Goal: Task Accomplishment & Management: Manage account settings

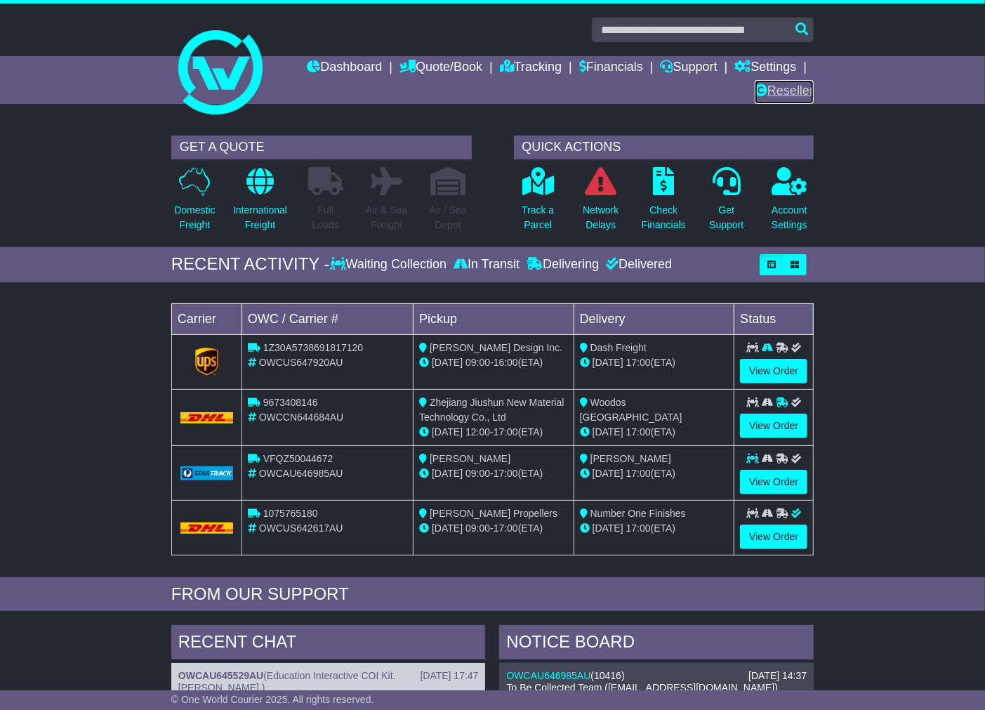
click at [771, 88] on link "Reseller" at bounding box center [784, 92] width 59 height 24
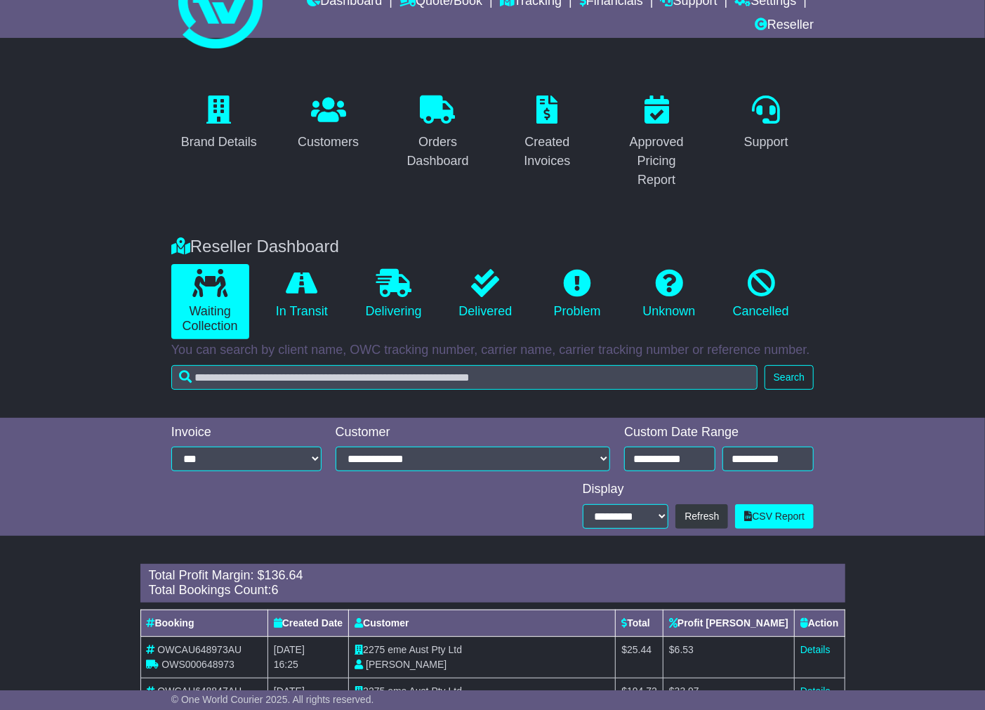
scroll to position [57, 0]
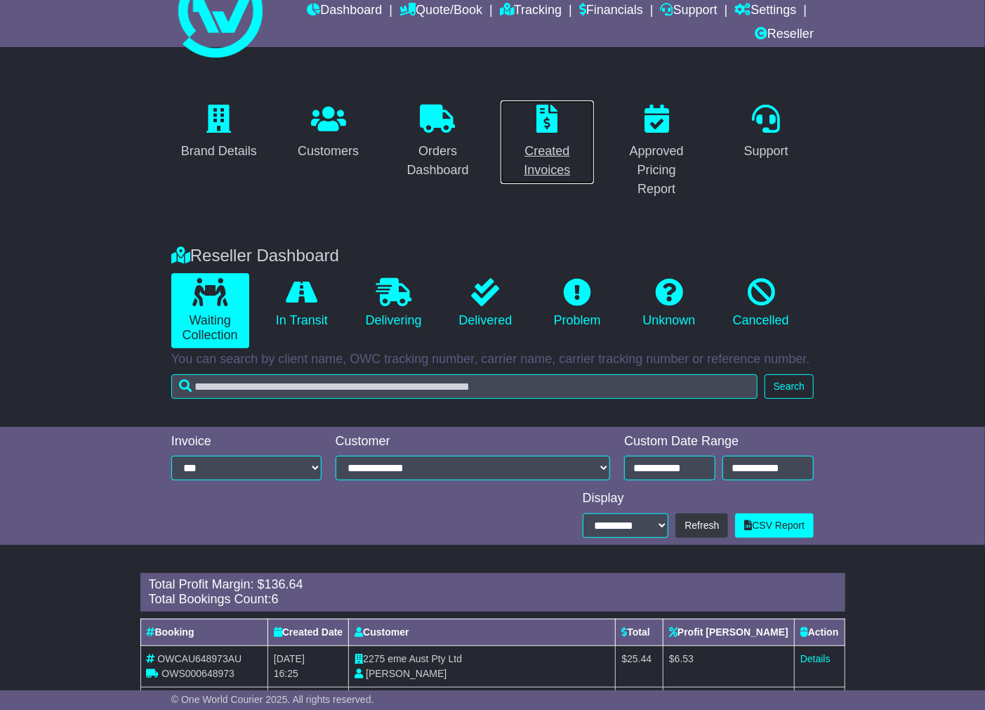
click at [549, 151] on div "Created Invoices" at bounding box center [547, 161] width 77 height 38
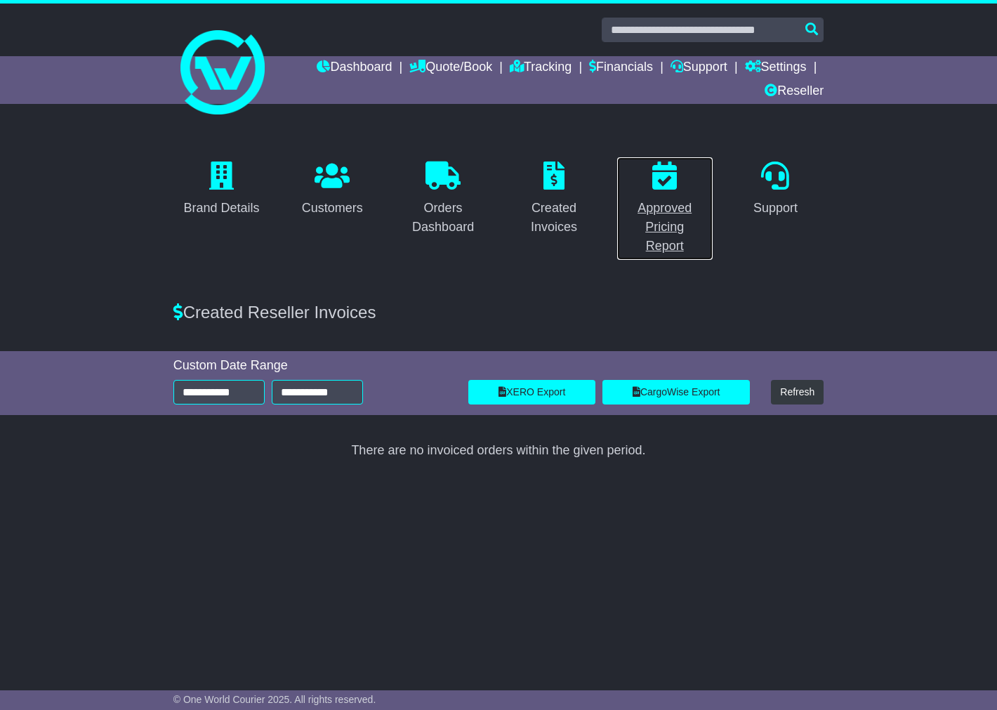
click at [663, 212] on div "Approved Pricing Report" at bounding box center [665, 227] width 79 height 57
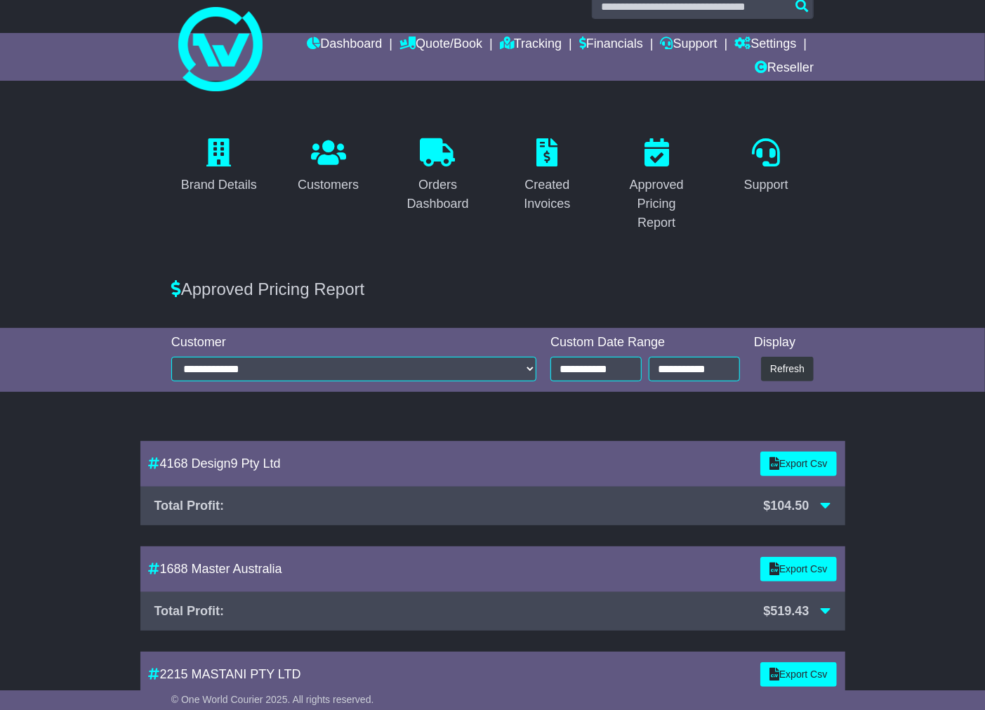
scroll to position [15, 0]
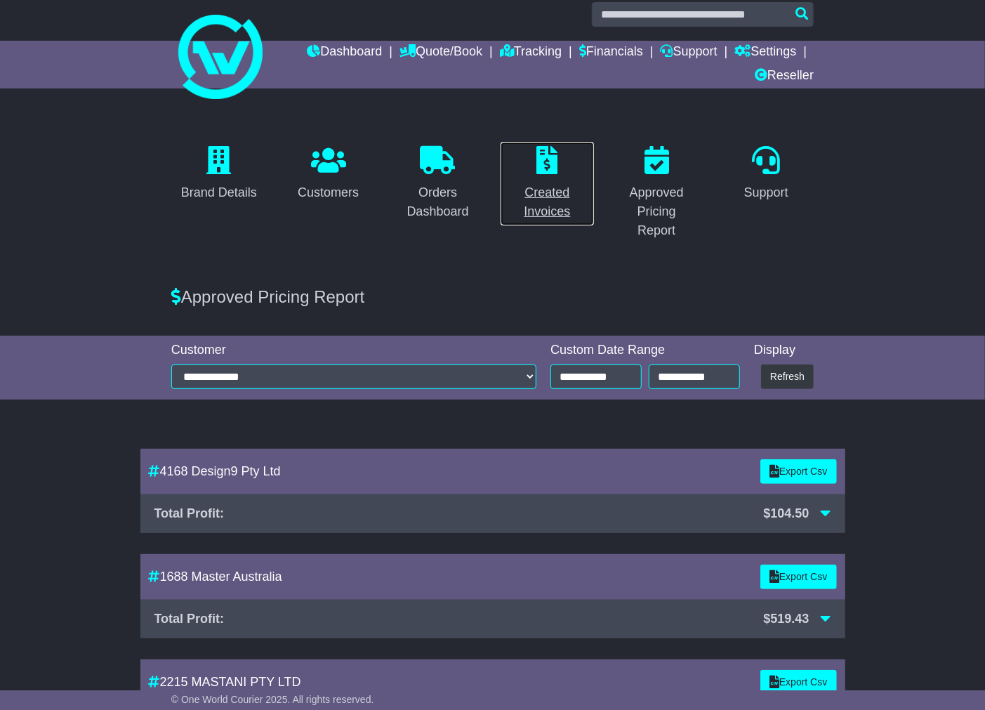
click at [549, 197] on div "Created Invoices" at bounding box center [547, 202] width 77 height 38
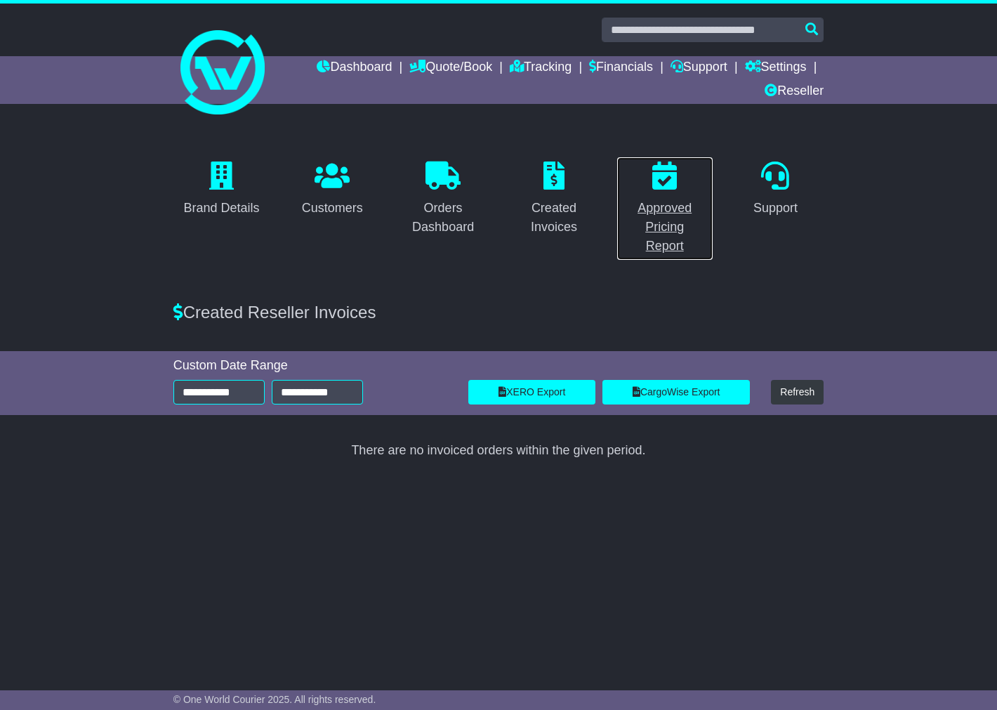
click at [657, 209] on div "Approved Pricing Report" at bounding box center [665, 227] width 79 height 57
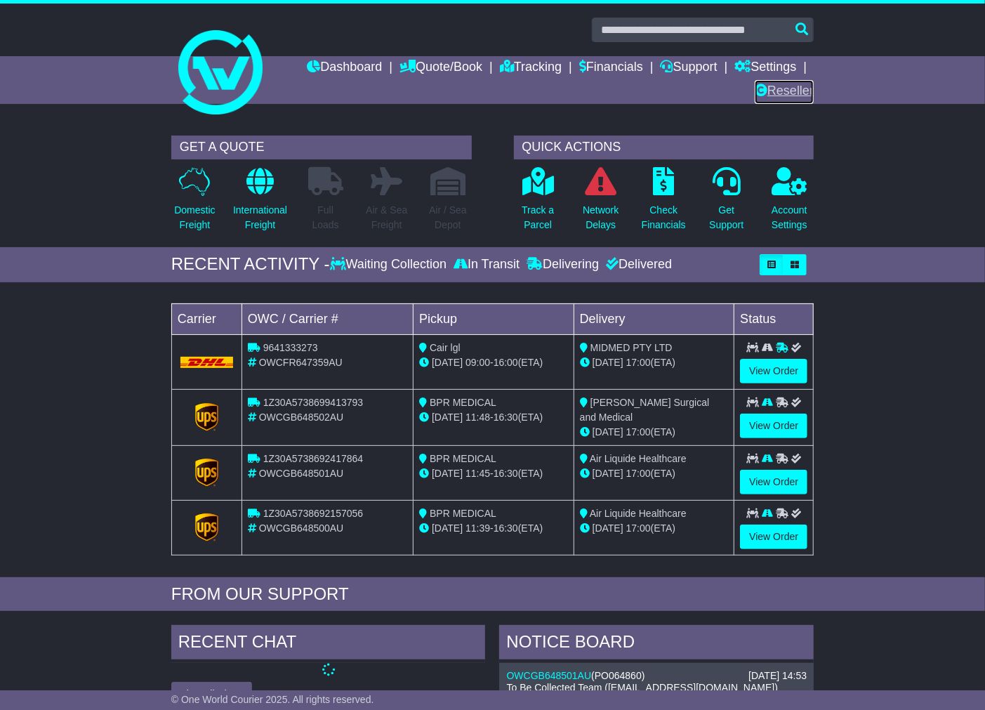
click at [787, 88] on link "Reseller" at bounding box center [784, 92] width 59 height 24
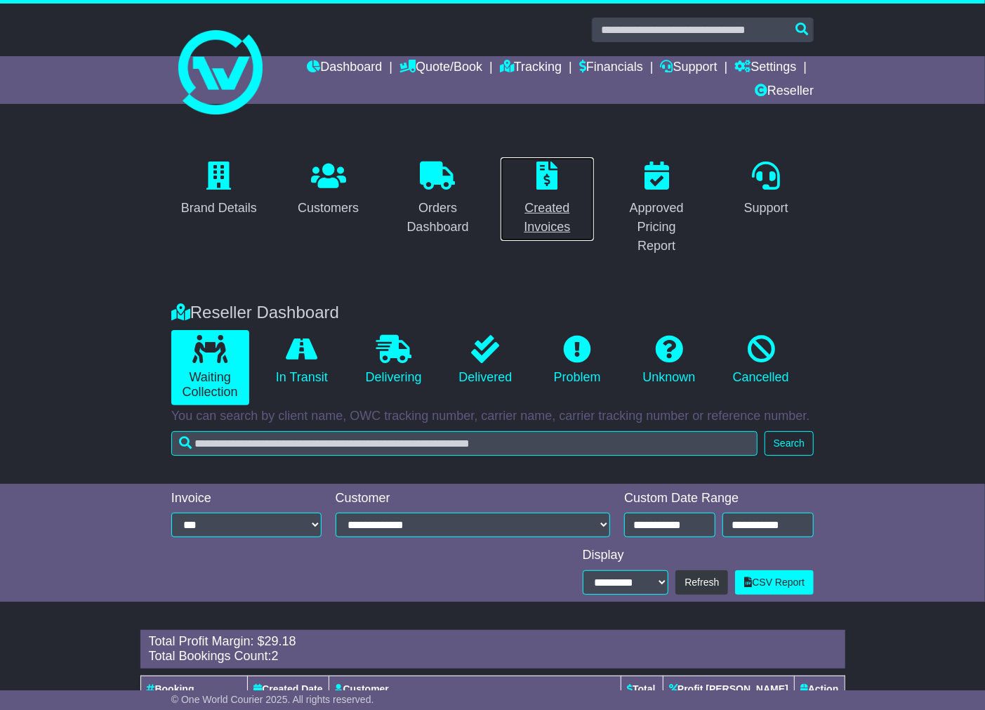
click at [559, 219] on div "Created Invoices" at bounding box center [547, 218] width 77 height 38
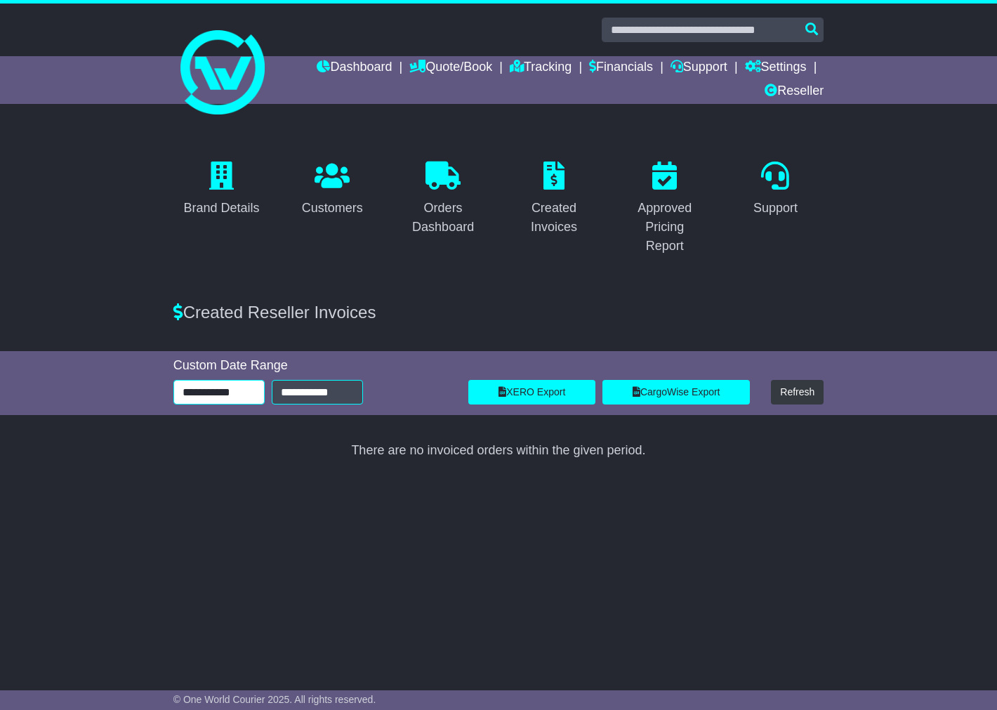
click at [234, 388] on input "**********" at bounding box center [218, 392] width 91 height 25
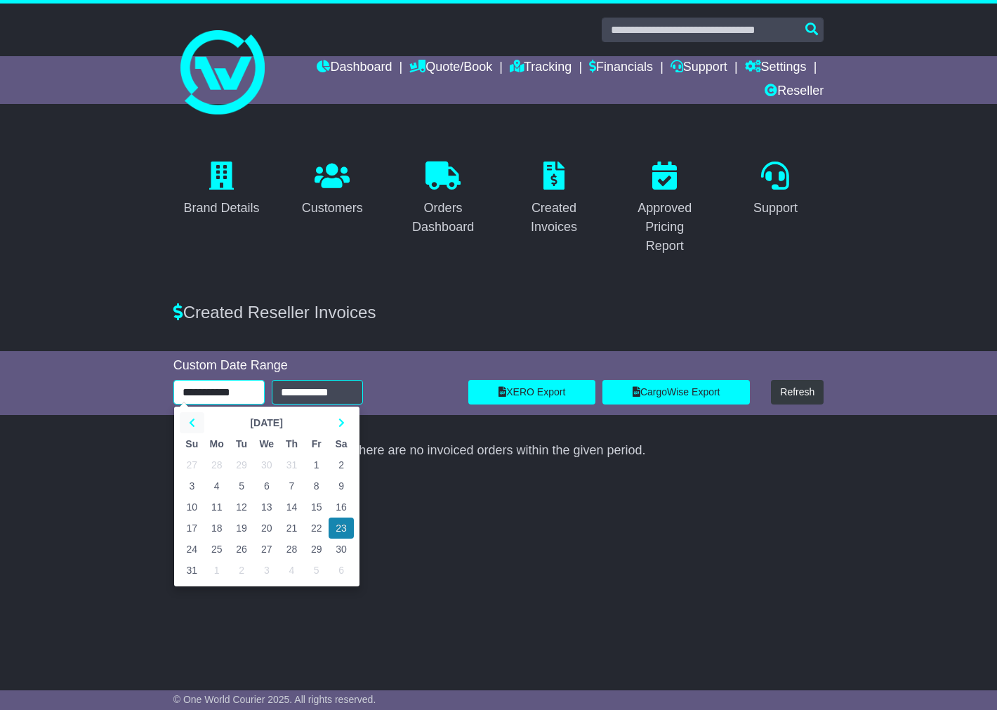
click at [199, 418] on th at bounding box center [192, 422] width 25 height 21
click at [244, 463] on td "1" at bounding box center [241, 464] width 25 height 21
click at [212, 388] on input "**********" at bounding box center [218, 392] width 91 height 25
click at [195, 415] on th at bounding box center [192, 422] width 25 height 21
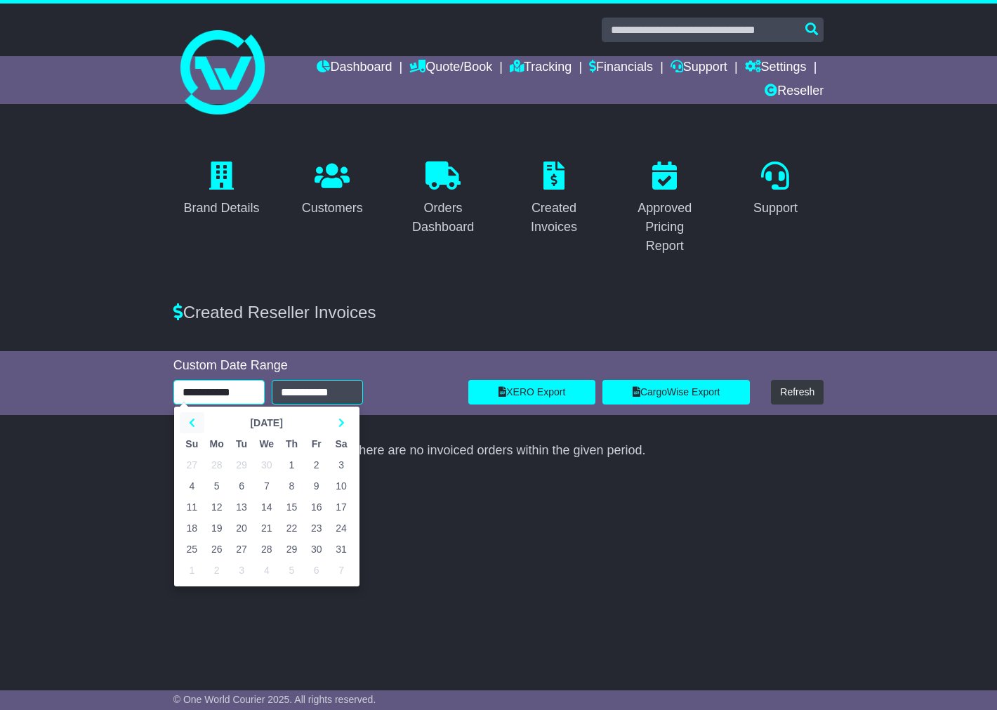
click at [195, 415] on th at bounding box center [192, 422] width 25 height 21
drag, startPoint x: 248, startPoint y: 461, endPoint x: 257, endPoint y: 459, distance: 9.2
click at [247, 461] on td "1" at bounding box center [241, 464] width 25 height 21
type input "**********"
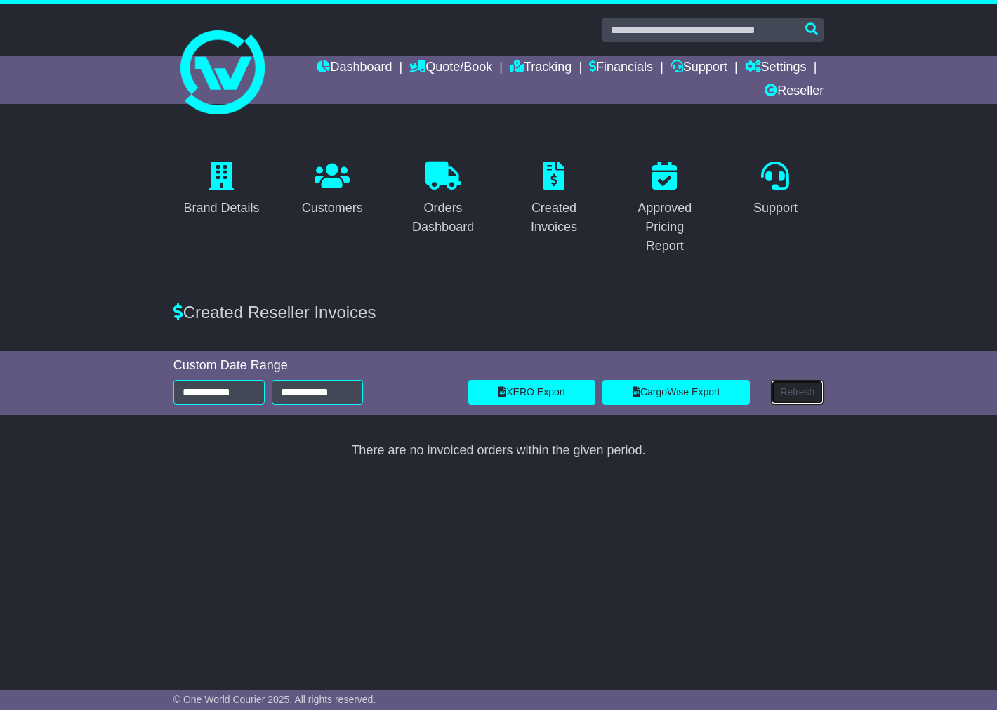
click at [791, 381] on button "Refresh" at bounding box center [797, 392] width 53 height 25
click at [416, 321] on div "Created Reseller Invoices" at bounding box center [498, 313] width 665 height 20
click at [541, 386] on link "XERO Export" at bounding box center [531, 392] width 127 height 25
click at [748, 529] on div "Brand Details Customers Orders Dashboard Created Invoices Approved Pricing Repo…" at bounding box center [498, 397] width 997 height 539
click at [670, 236] on div "Approved Pricing Report" at bounding box center [665, 227] width 79 height 57
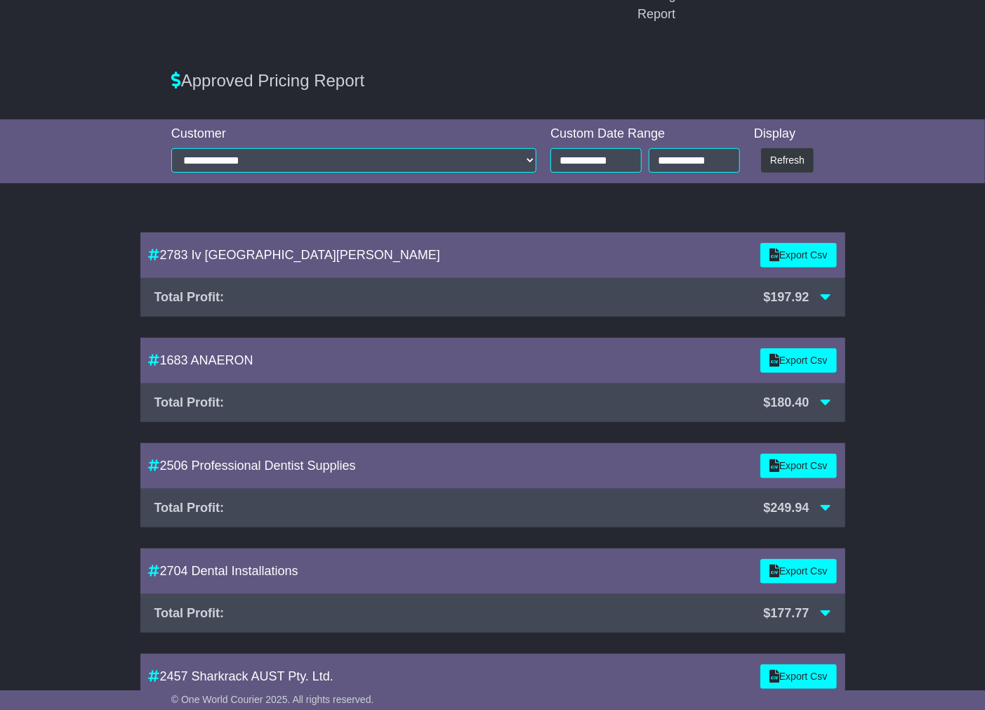
scroll to position [232, 0]
click at [826, 291] on icon at bounding box center [826, 295] width 11 height 13
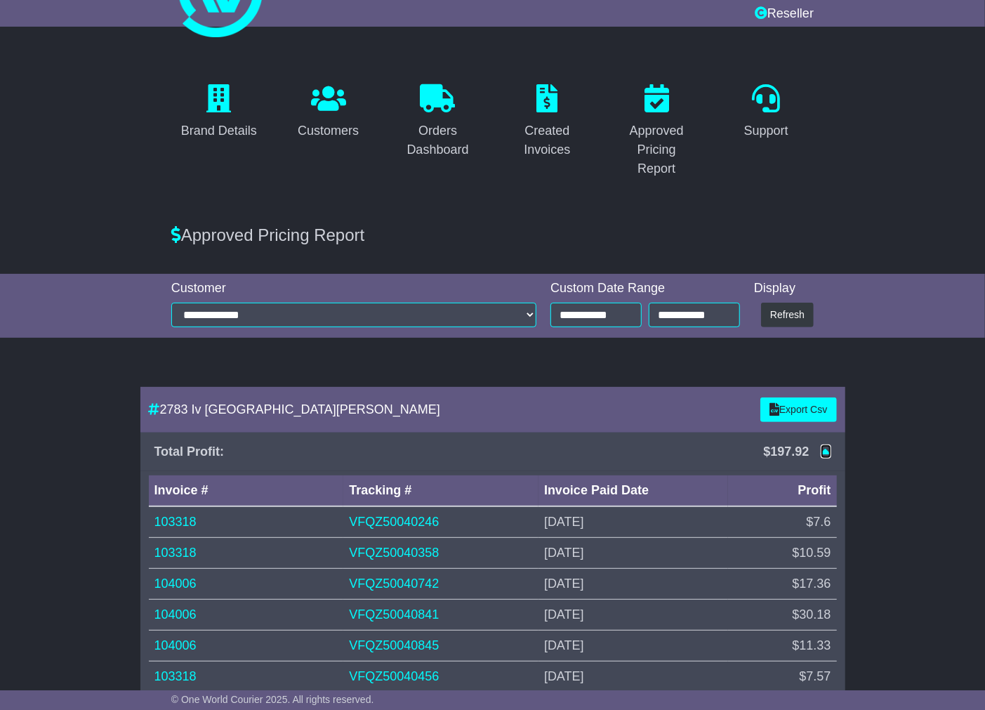
scroll to position [76, 0]
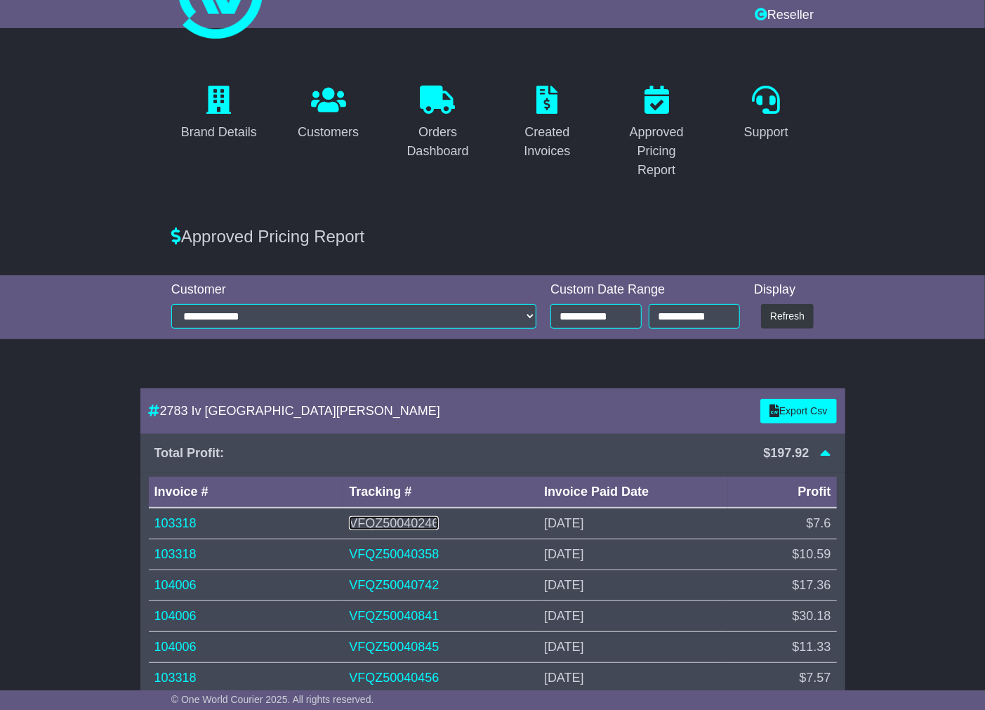
click at [381, 522] on link "VFQZ50040246" at bounding box center [394, 523] width 90 height 14
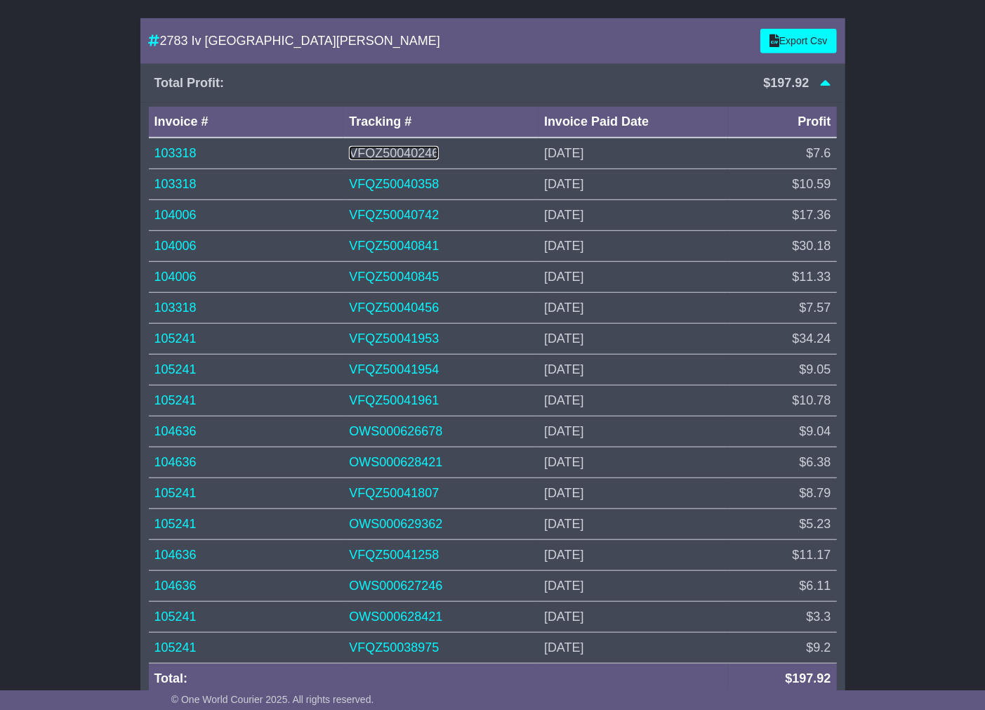
scroll to position [446, 0]
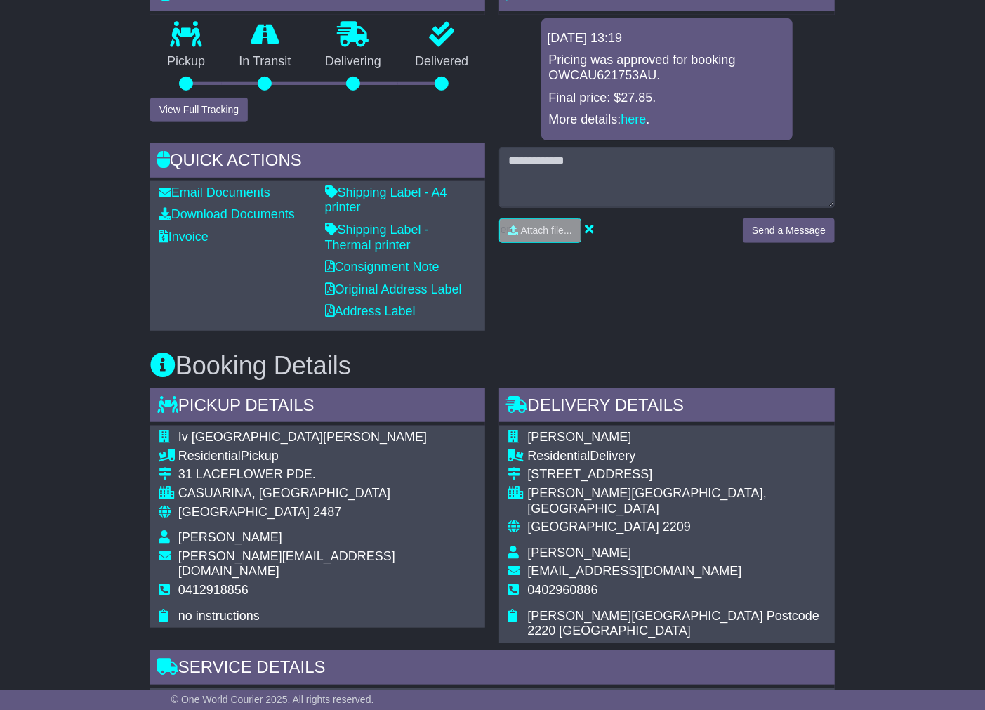
scroll to position [389, 0]
